Goal: Task Accomplishment & Management: Manage account settings

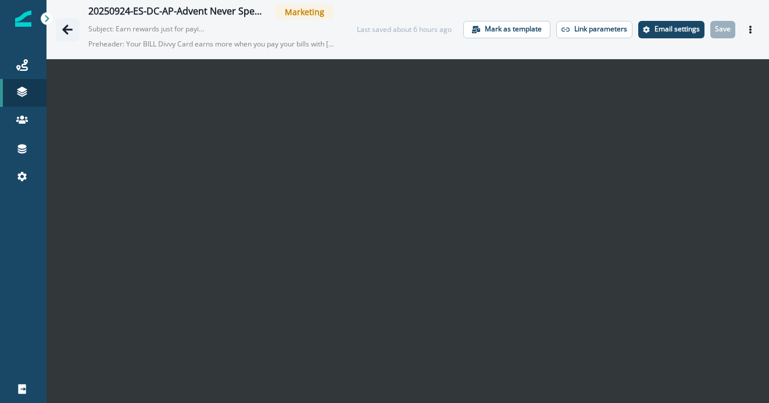
click at [65, 32] on icon "Go back" at bounding box center [68, 30] width 12 height 12
click at [201, 29] on p "Subject: Earn rewards just for paying your bills" at bounding box center [146, 26] width 116 height 15
click at [678, 30] on p "Email settings" at bounding box center [677, 29] width 45 height 8
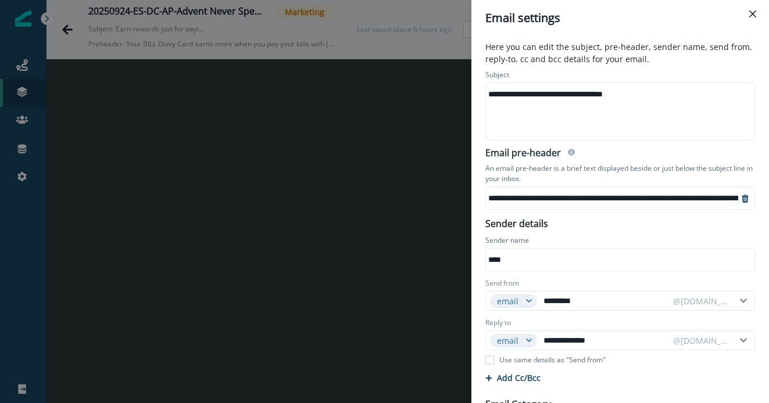
click at [419, 44] on div "**********" at bounding box center [384, 201] width 769 height 403
